Goal: Entertainment & Leisure: Consume media (video, audio)

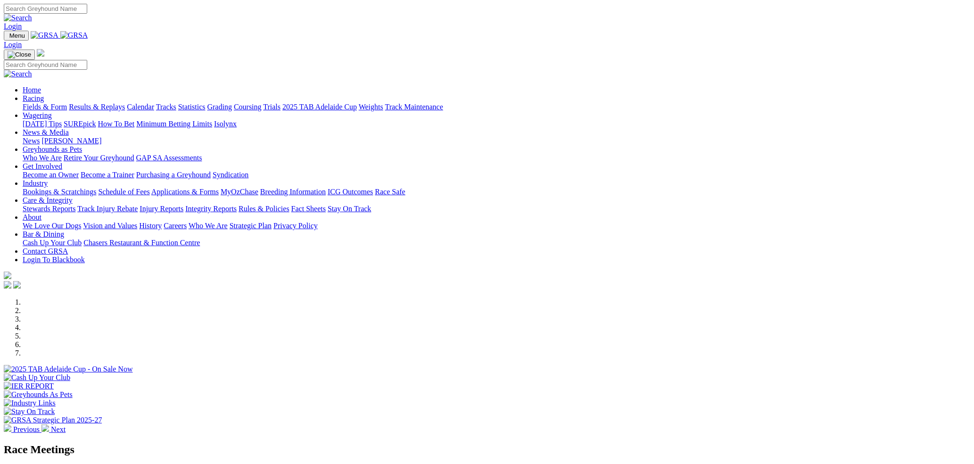
click at [87, 13] on input "Search" at bounding box center [45, 9] width 83 height 10
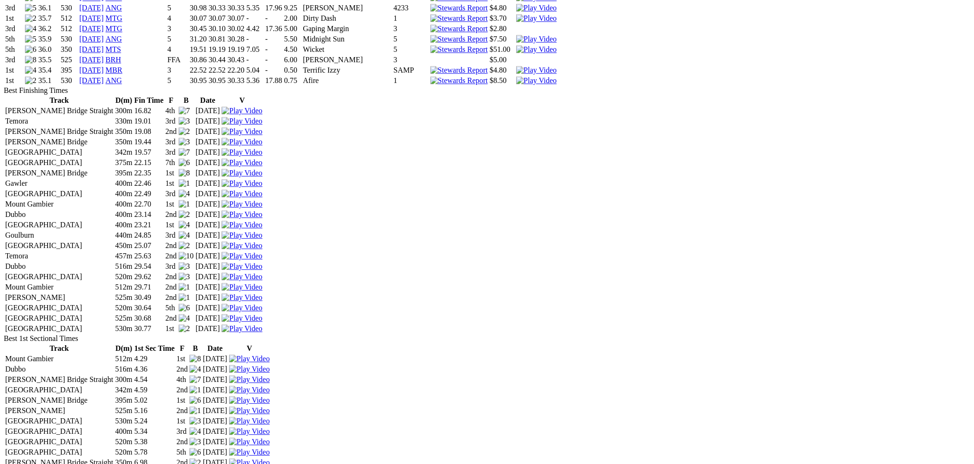
scroll to position [1650, 0]
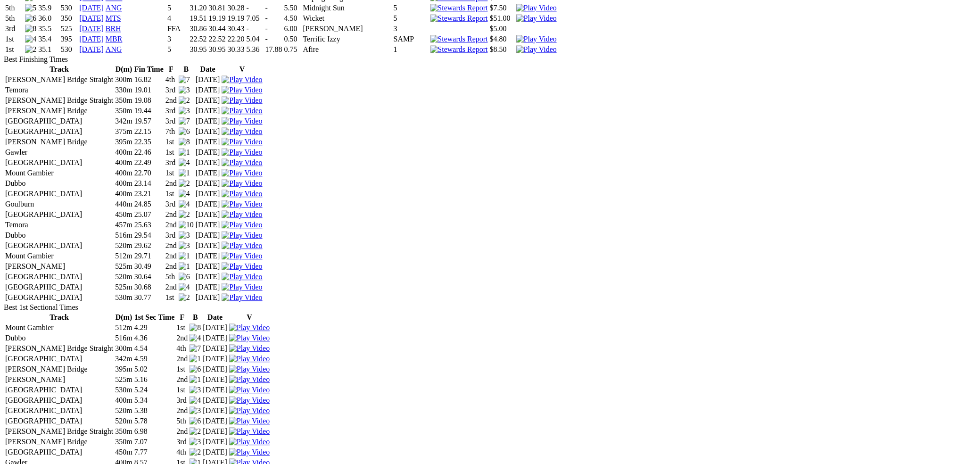
click at [557, 43] on img at bounding box center [536, 39] width 41 height 8
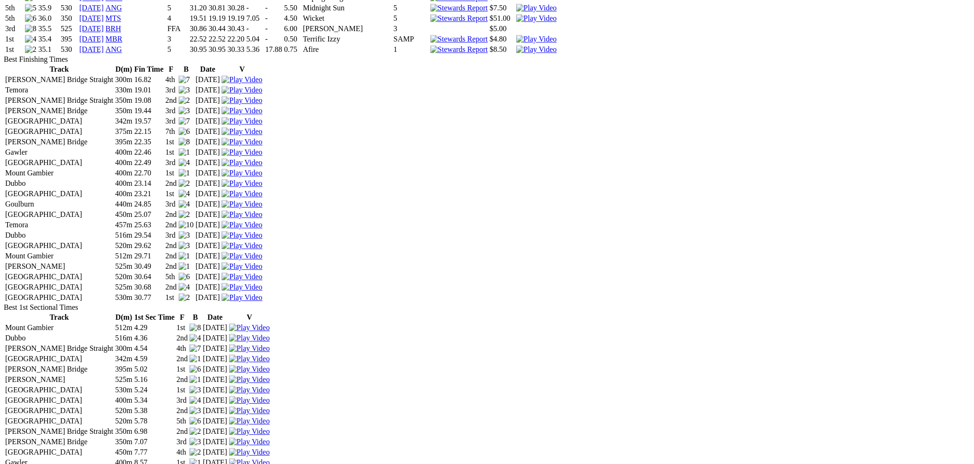
click at [557, 54] on img at bounding box center [536, 49] width 41 height 8
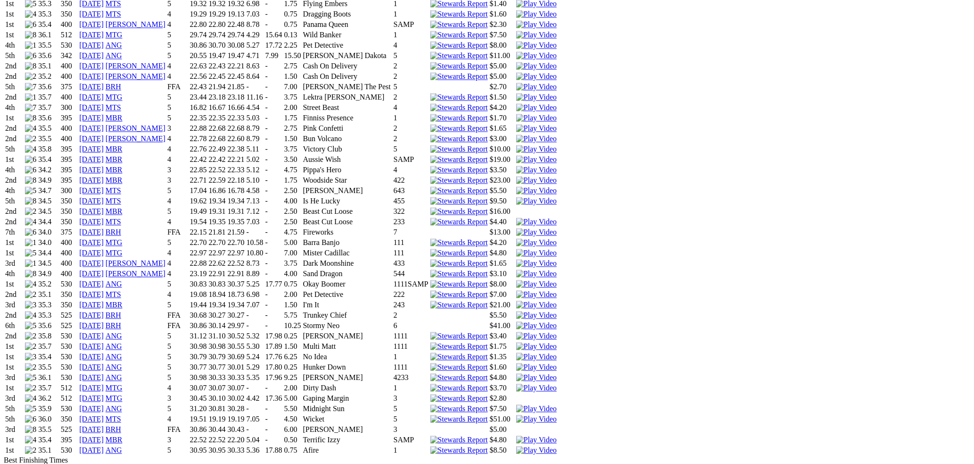
scroll to position [1271, 0]
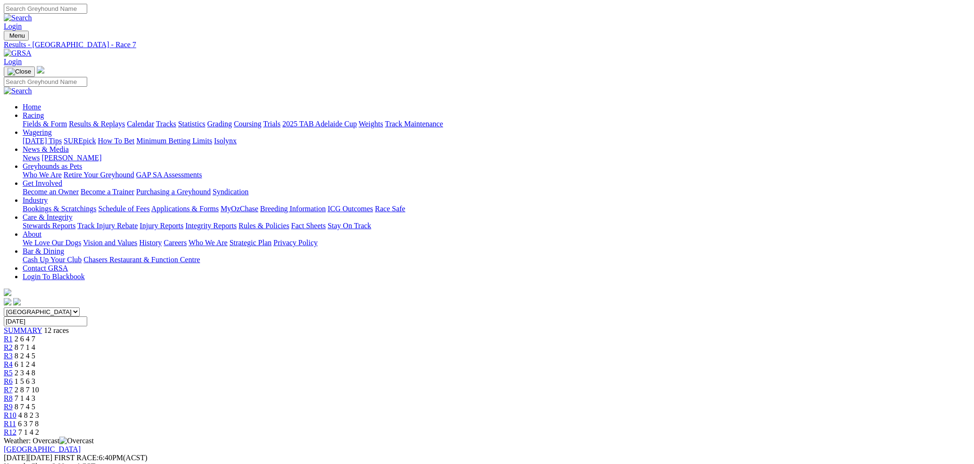
drag, startPoint x: 290, startPoint y: 269, endPoint x: 341, endPoint y: 267, distance: 51.9
drag, startPoint x: 327, startPoint y: 267, endPoint x: 340, endPoint y: 267, distance: 12.7
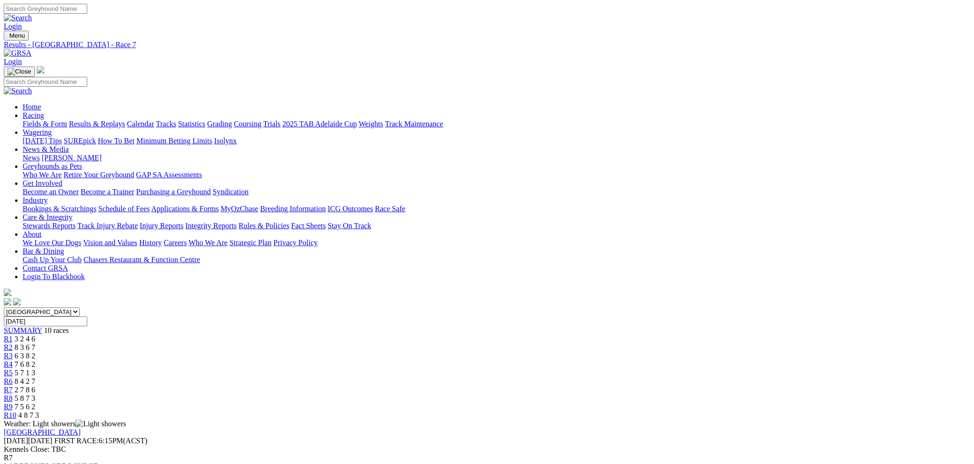
drag, startPoint x: 336, startPoint y: 269, endPoint x: 327, endPoint y: 268, distance: 8.5
drag, startPoint x: 327, startPoint y: 269, endPoint x: 337, endPoint y: 269, distance: 9.4
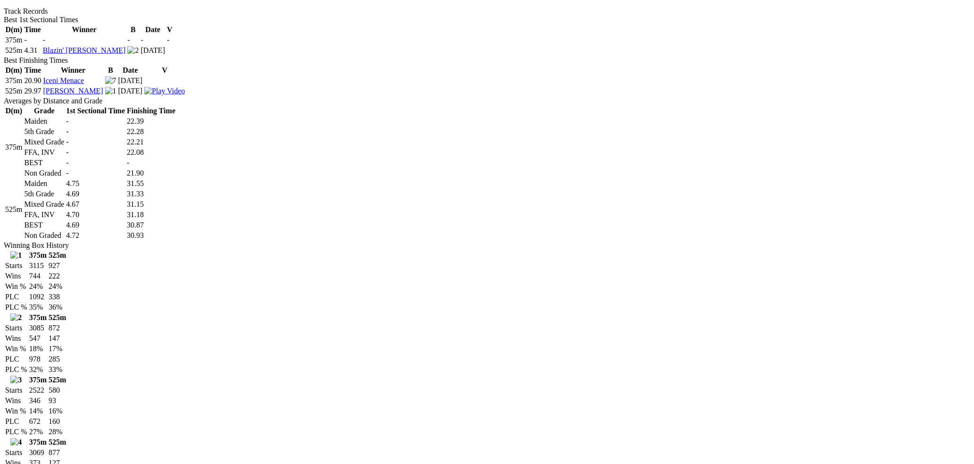
scroll to position [189, 0]
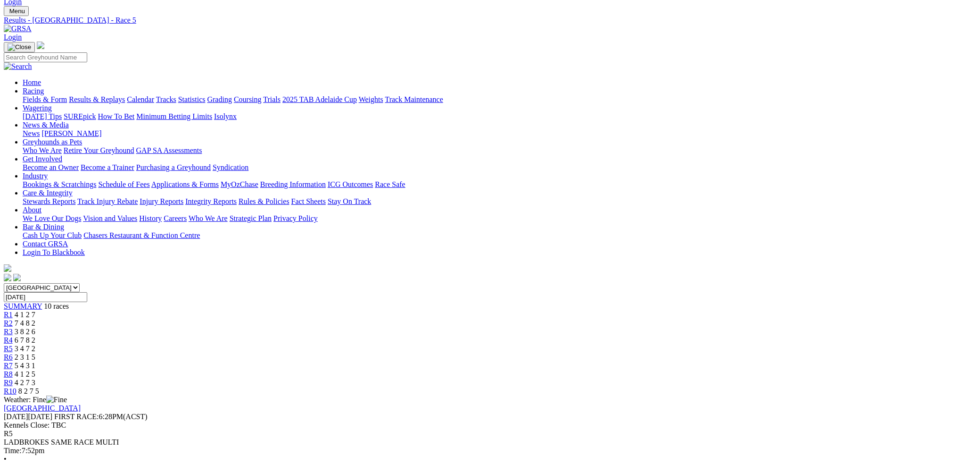
scroll to position [94, 0]
